Goal: Transaction & Acquisition: Purchase product/service

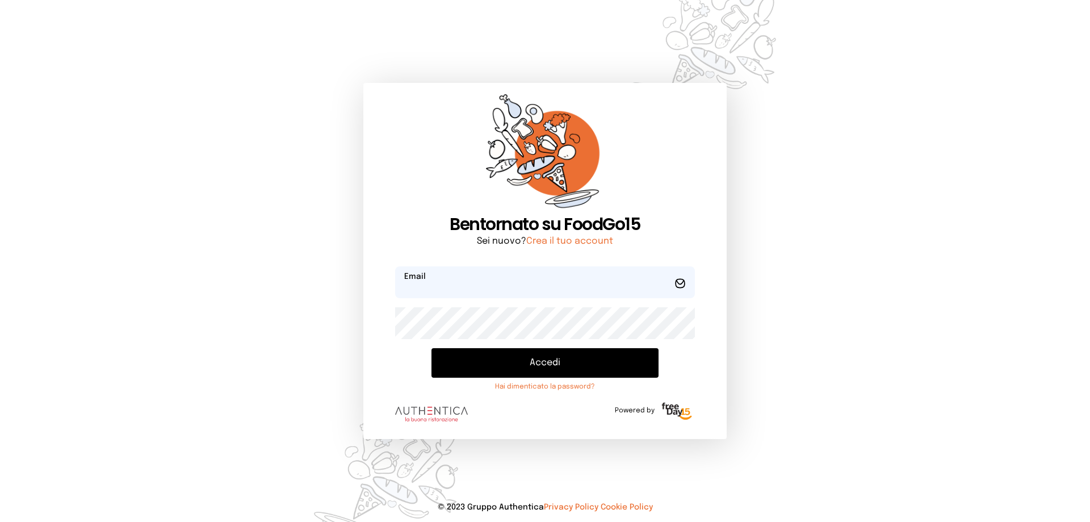
type input "**********"
click at [614, 368] on button "Accedi" at bounding box center [544, 363] width 227 height 30
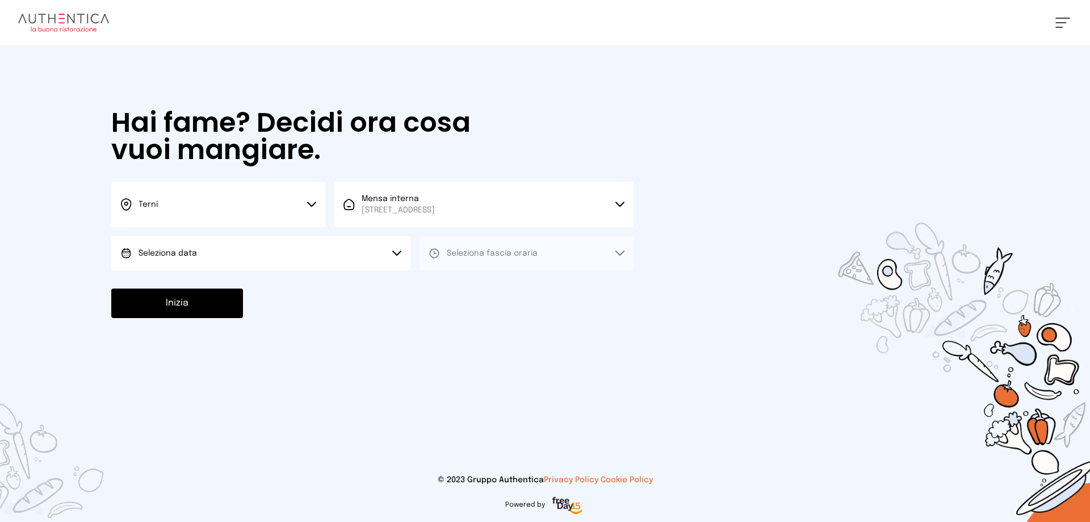
click at [361, 266] on button "Seleziona data" at bounding box center [260, 253] width 299 height 34
click at [314, 286] on li "[DATE], [DATE]" at bounding box center [260, 285] width 299 height 30
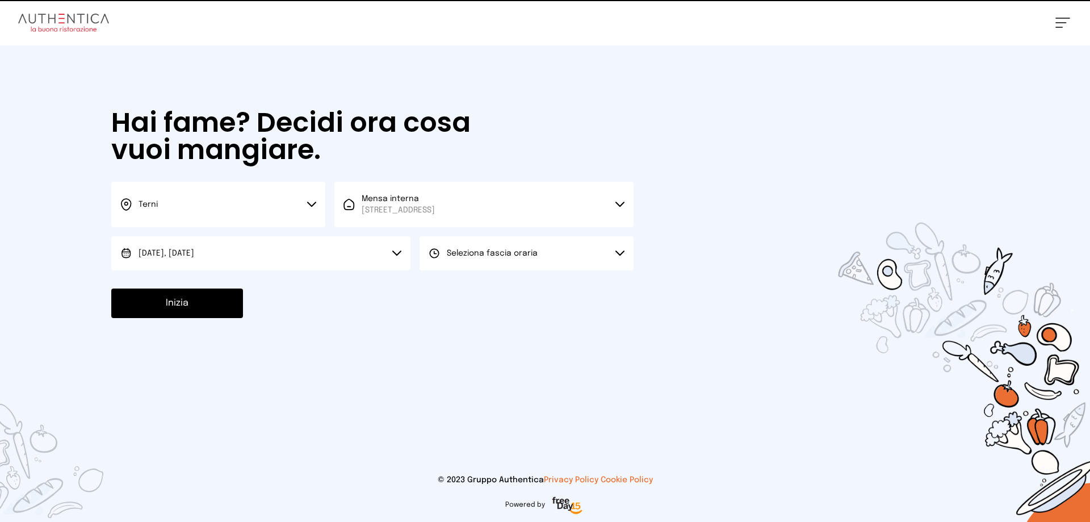
click at [443, 259] on button "Seleziona fascia oraria" at bounding box center [527, 253] width 214 height 34
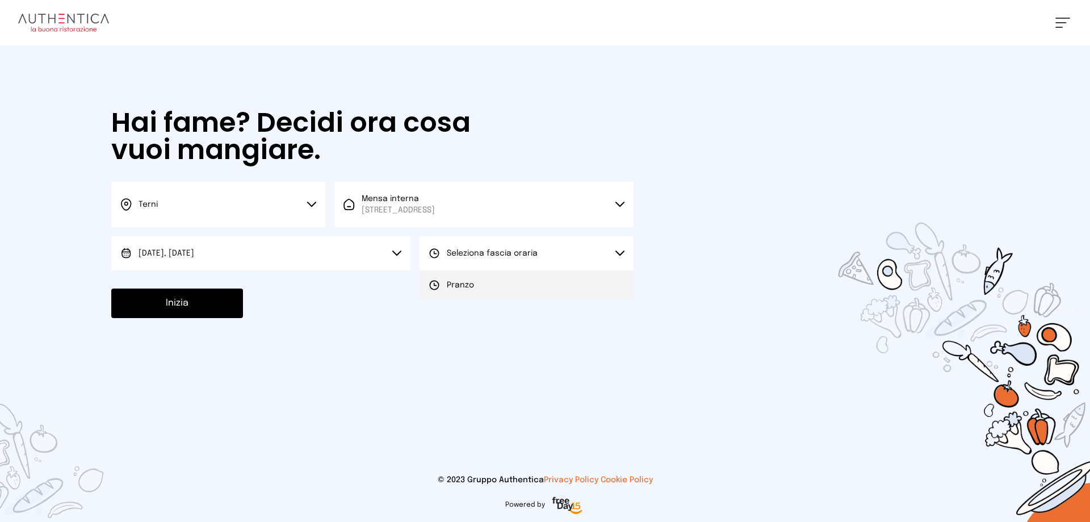
click at [451, 284] on span "Pranzo" at bounding box center [460, 284] width 27 height 11
click at [224, 305] on button "Inizia" at bounding box center [177, 303] width 132 height 30
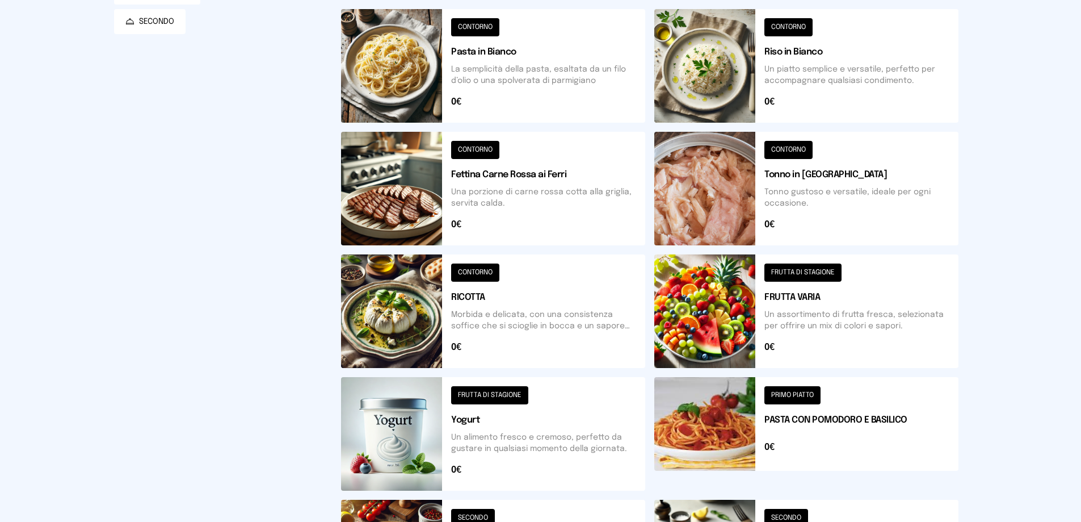
scroll to position [397, 0]
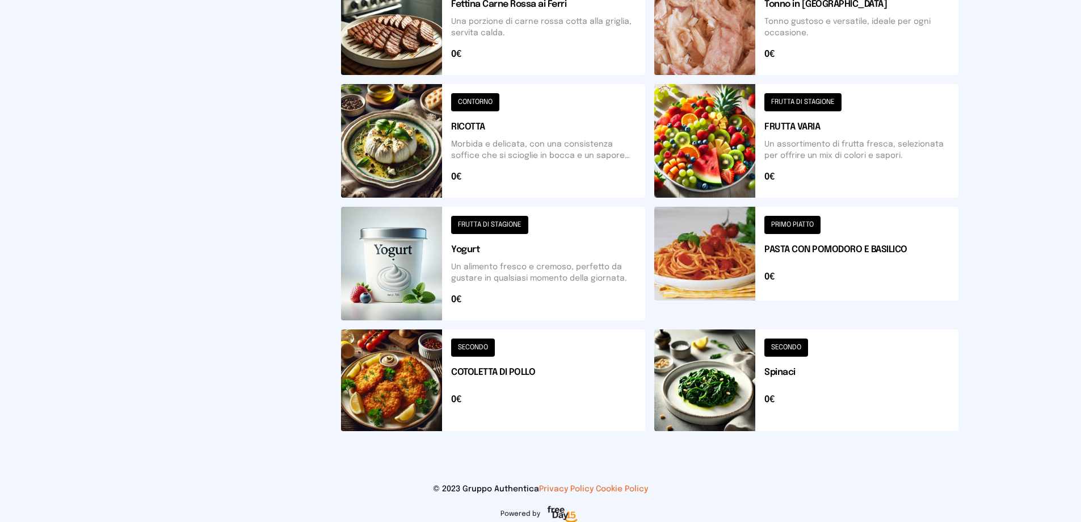
click at [553, 350] on button at bounding box center [493, 380] width 304 height 102
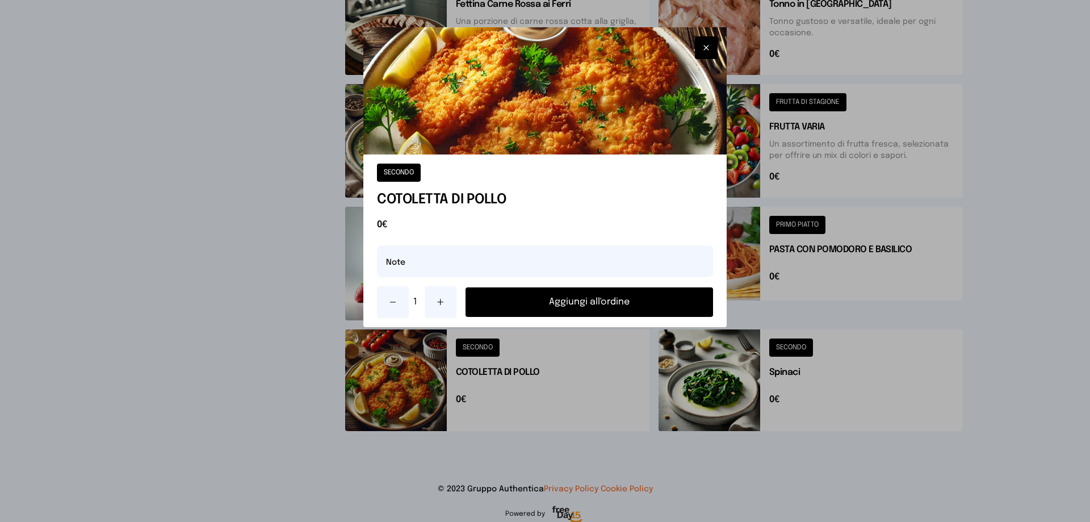
click at [590, 300] on button "Aggiungi all'ordine" at bounding box center [590, 302] width 248 height 30
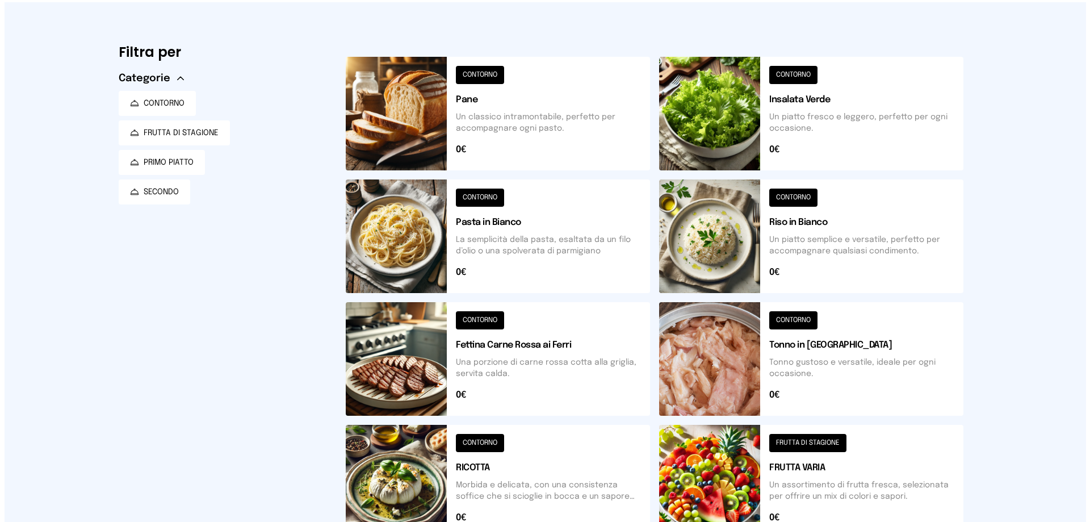
scroll to position [0, 0]
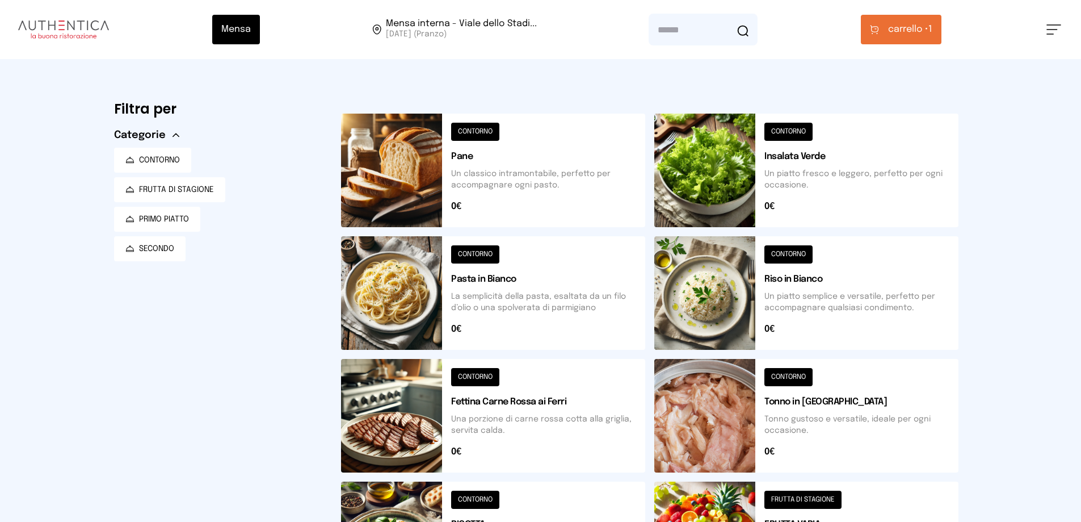
click at [933, 31] on span "carrello • 1" at bounding box center [910, 30] width 44 height 14
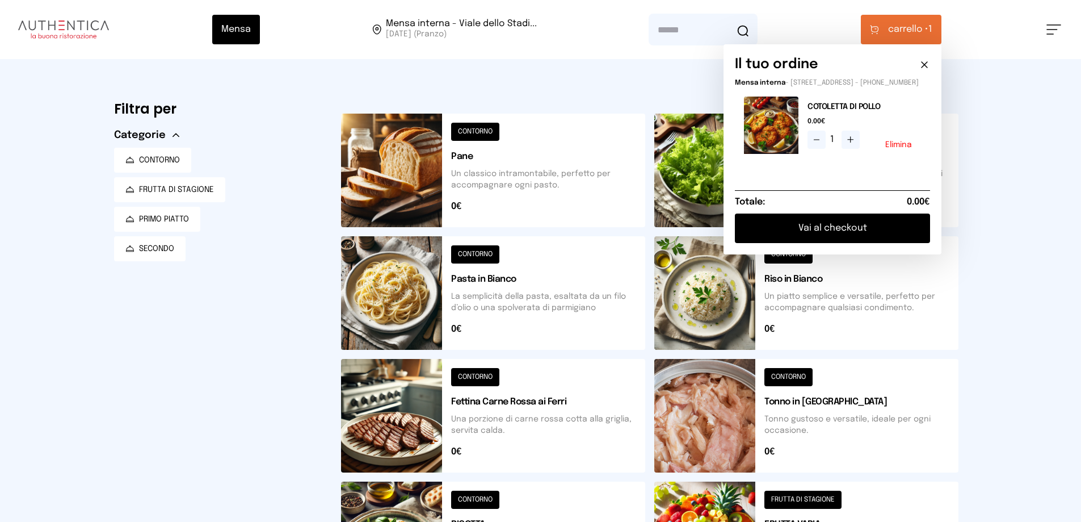
click at [820, 225] on button "Vai al checkout" at bounding box center [832, 228] width 195 height 30
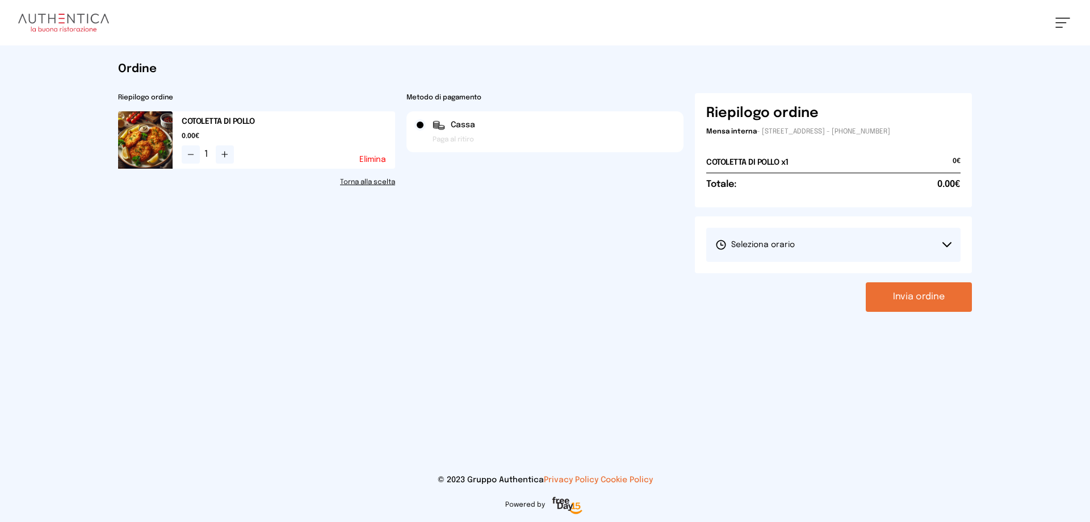
click at [824, 235] on button "Seleziona orario" at bounding box center [833, 245] width 254 height 34
click at [793, 267] on li "1° Turno (13:00 - 15:00)" at bounding box center [833, 277] width 254 height 30
click at [908, 300] on button "Invia ordine" at bounding box center [919, 297] width 106 height 30
